Goal: Task Accomplishment & Management: Manage account settings

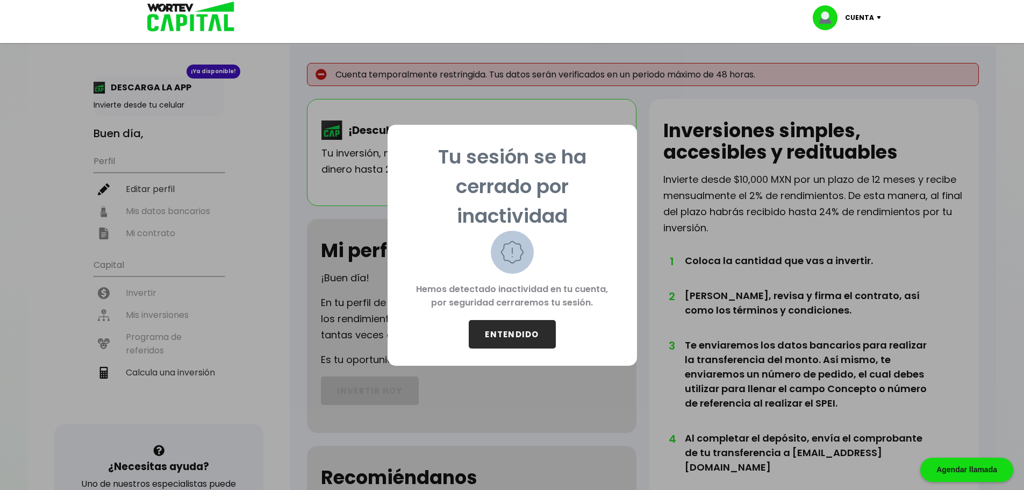
click at [532, 335] on button "ENTENDIDO" at bounding box center [512, 334] width 87 height 28
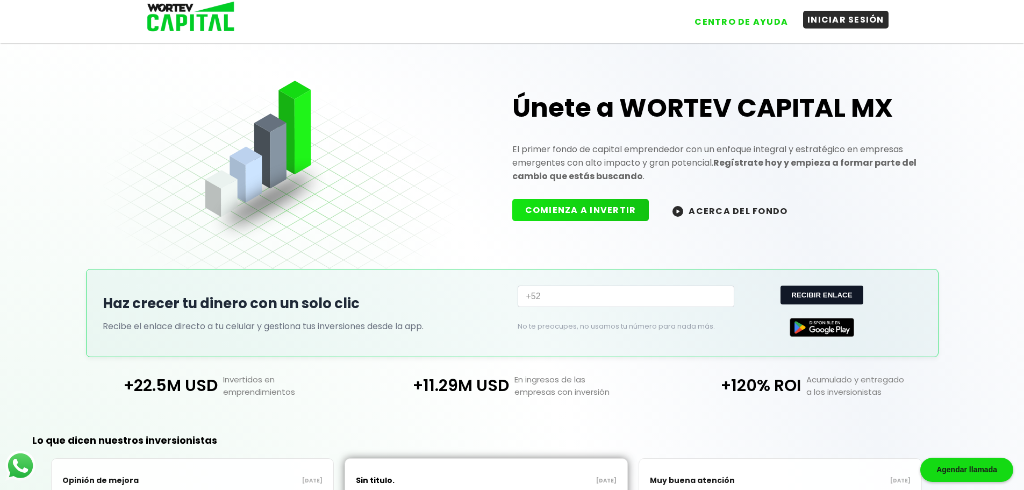
click at [831, 25] on button "INICIAR SESIÓN" at bounding box center [845, 20] width 85 height 18
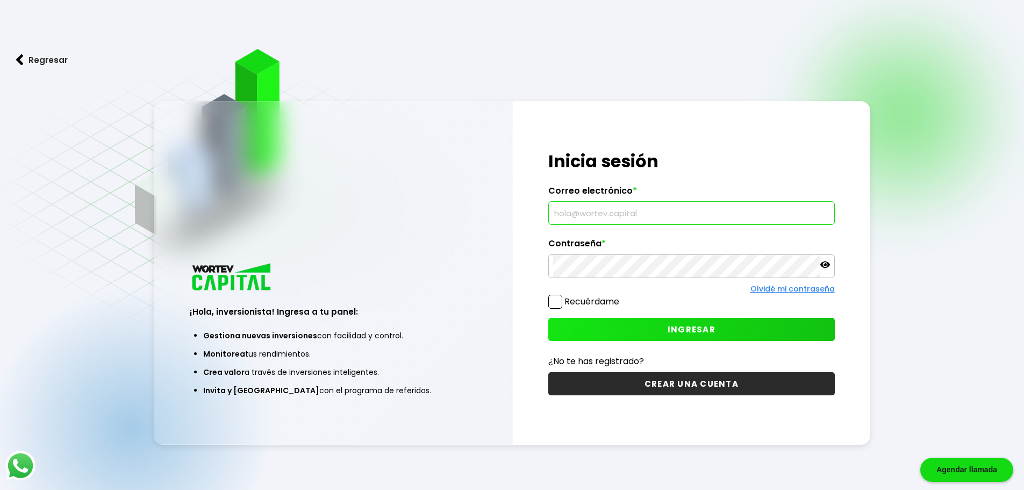
click at [637, 212] on input "text" at bounding box center [691, 213] width 277 height 23
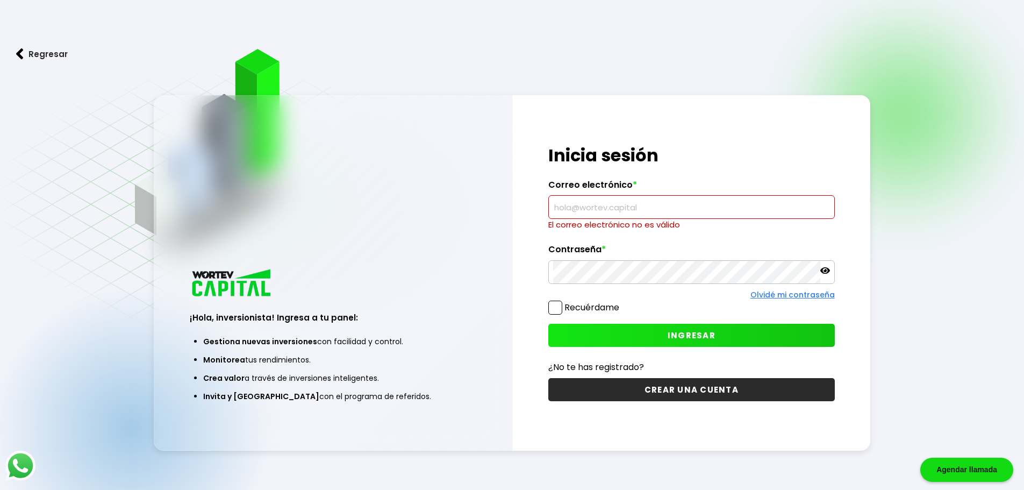
type input "[EMAIL_ADDRESS][DOMAIN_NAME]"
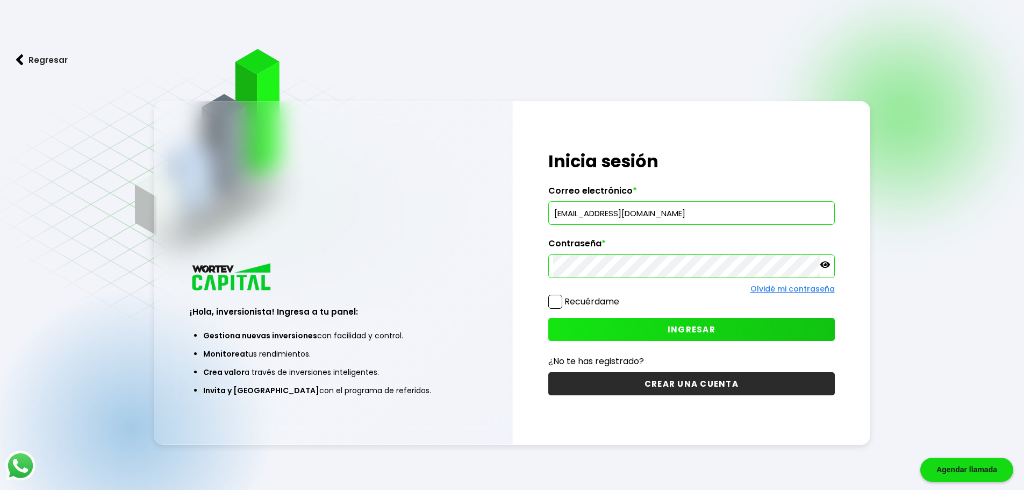
click at [668, 324] on button "INGRESAR" at bounding box center [691, 329] width 287 height 23
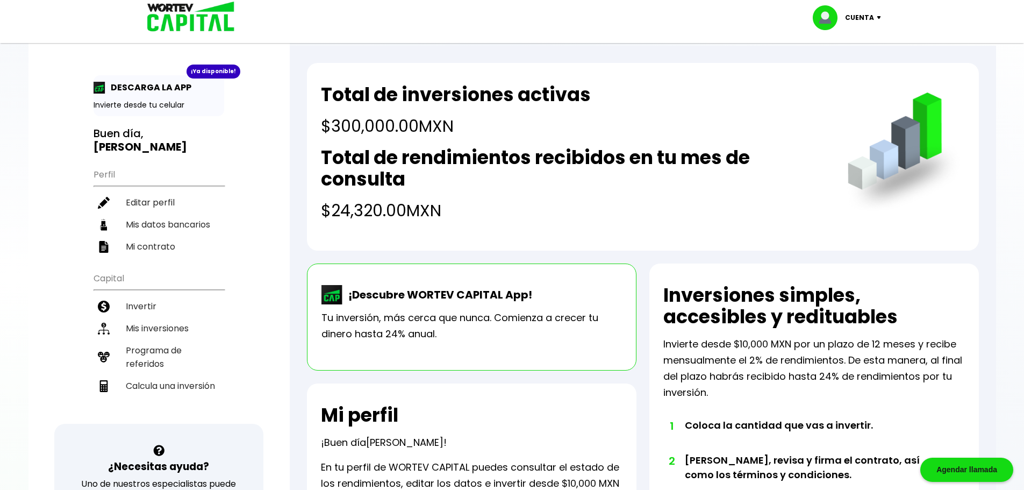
drag, startPoint x: 331, startPoint y: 208, endPoint x: 452, endPoint y: 220, distance: 121.7
click at [444, 218] on h4 "$24,320.00 MXN" at bounding box center [573, 210] width 505 height 24
click at [463, 222] on h4 "$24,320.00 MXN" at bounding box center [573, 210] width 505 height 24
drag, startPoint x: 337, startPoint y: 128, endPoint x: 415, endPoint y: 139, distance: 78.8
click at [413, 138] on h4 "$300,000.00 MXN" at bounding box center [456, 126] width 270 height 24
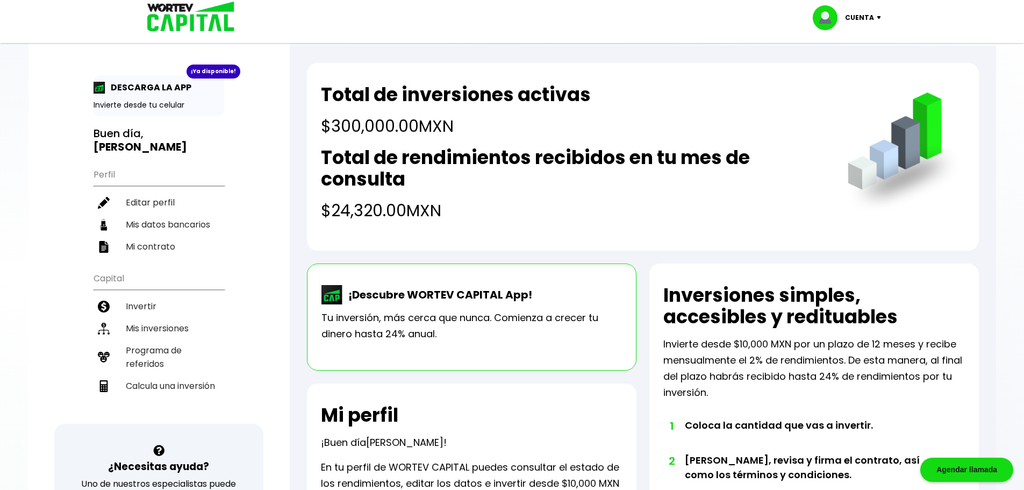
click at [559, 111] on div "Total de inversiones activas $300,000.00 MXN" at bounding box center [456, 111] width 270 height 54
click at [449, 209] on h4 "$24,320.00 MXN" at bounding box center [573, 210] width 505 height 24
click at [483, 301] on p "¡Descubre WORTEV CAPITAL App!" at bounding box center [437, 295] width 189 height 16
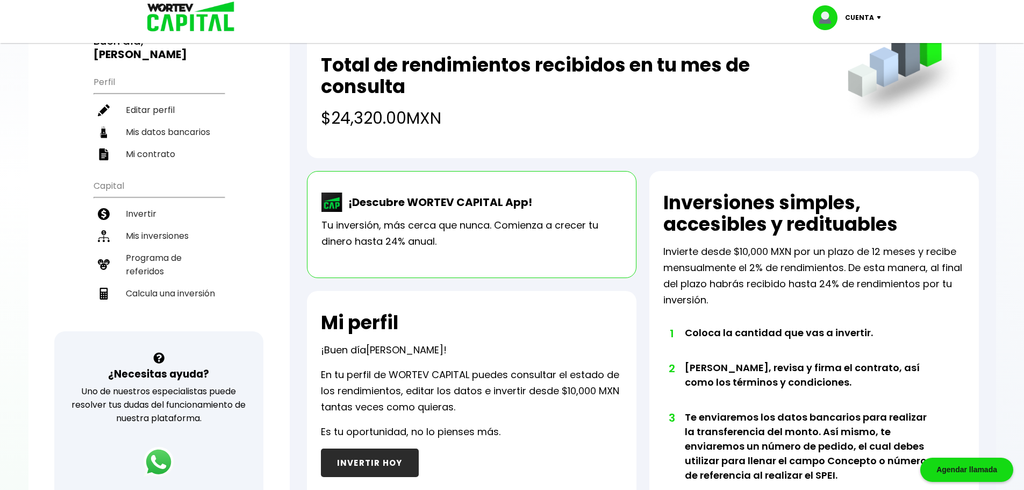
scroll to position [94, 0]
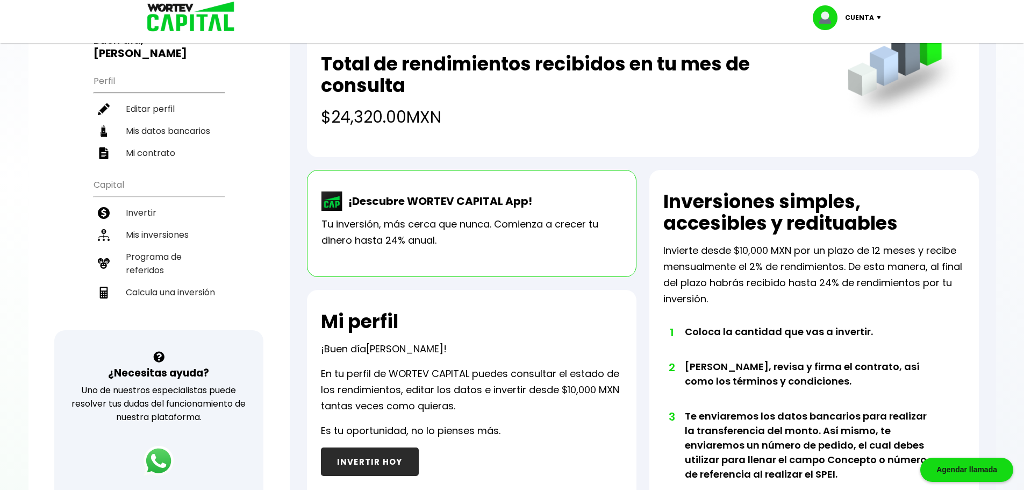
click at [471, 252] on div "¡Descubre WORTEV CAPITAL App! Tu inversión, más cerca que nunca. Comienza a cre…" at bounding box center [472, 223] width 330 height 107
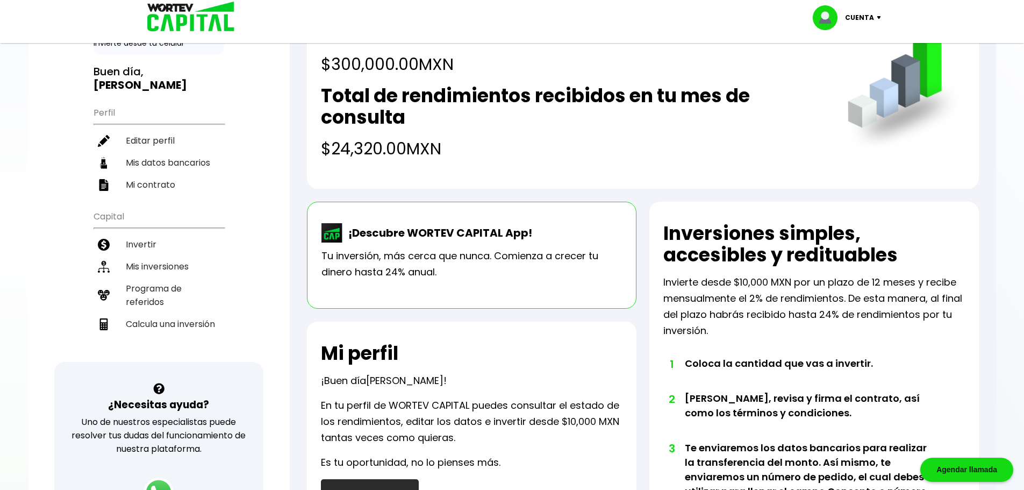
scroll to position [61, 0]
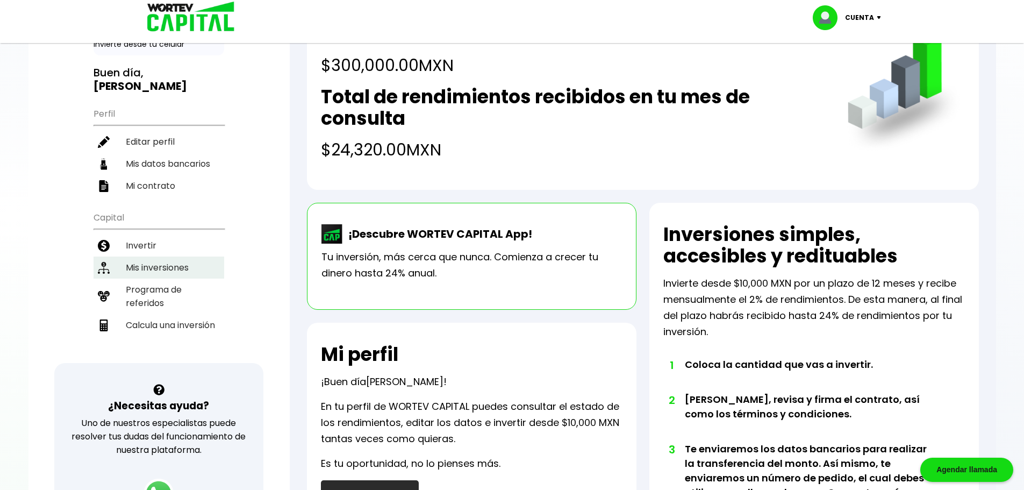
click at [162, 256] on li "Mis inversiones" at bounding box center [159, 267] width 131 height 22
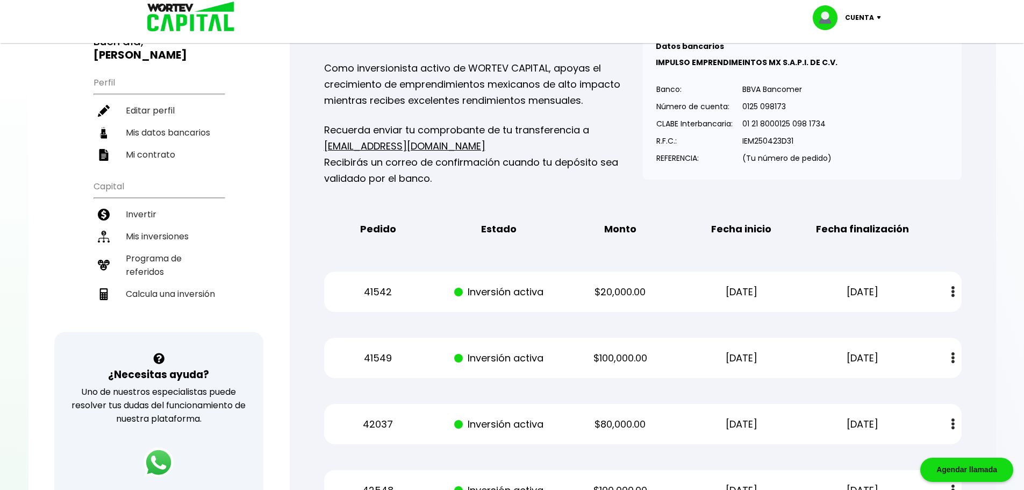
scroll to position [104, 0]
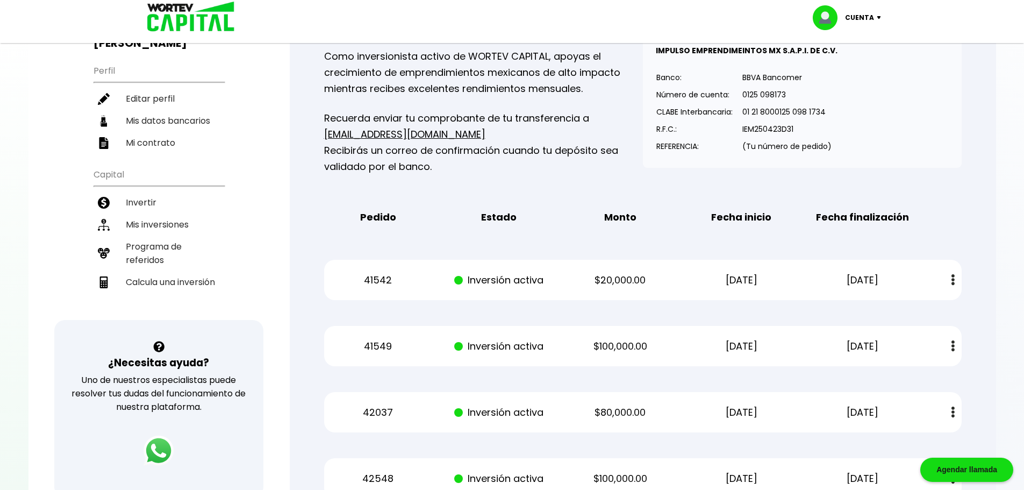
click at [954, 285] on img at bounding box center [953, 279] width 3 height 11
click at [876, 306] on link "Estado de cuenta" at bounding box center [883, 308] width 75 height 13
click at [978, 175] on div "Mis inversiones Como inversionista activo de WORTEV CAPITAL, apoyas el crecimie…" at bounding box center [643, 255] width 672 height 519
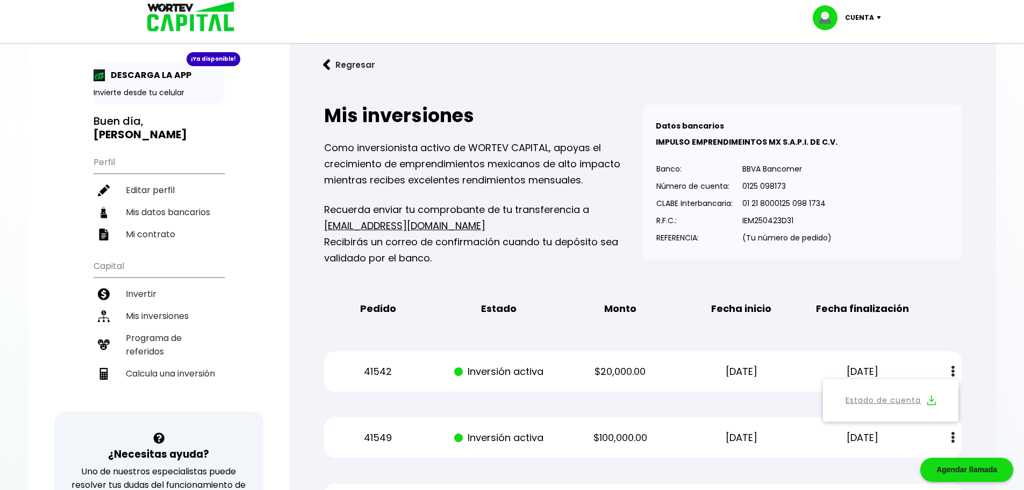
scroll to position [0, 0]
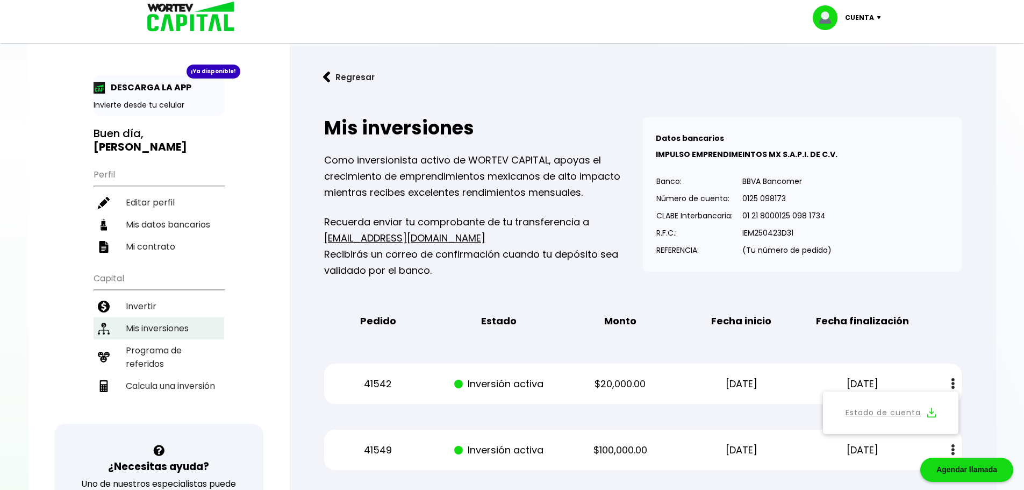
click at [164, 317] on li "Mis inversiones" at bounding box center [159, 328] width 131 height 22
click at [166, 317] on li "Mis inversiones" at bounding box center [159, 328] width 131 height 22
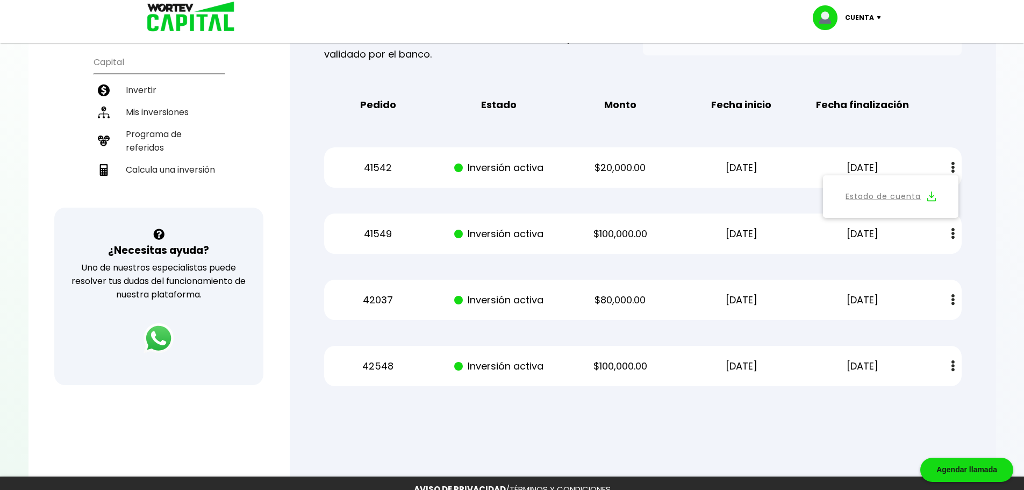
scroll to position [209, 0]
